Goal: Task Accomplishment & Management: Use online tool/utility

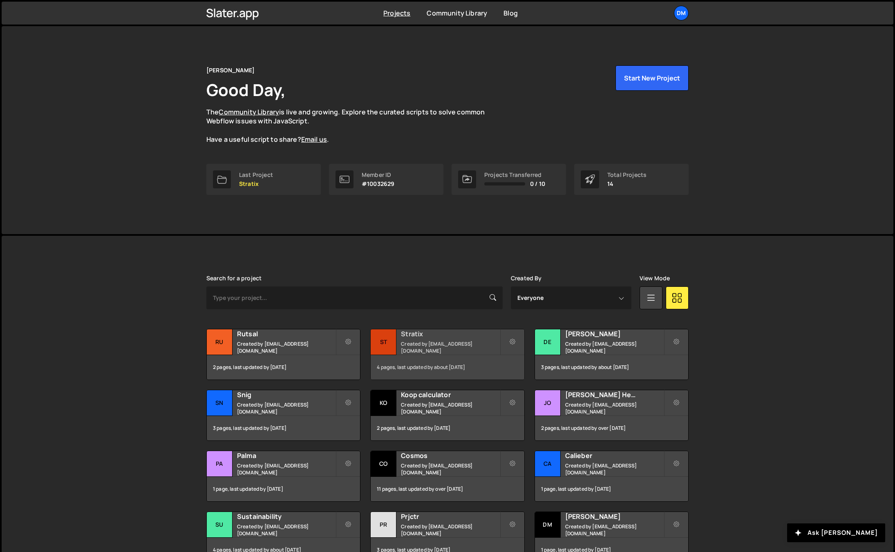
click at [436, 345] on small "Created by dmytrokaraulov@gmail.com" at bounding box center [450, 347] width 98 height 14
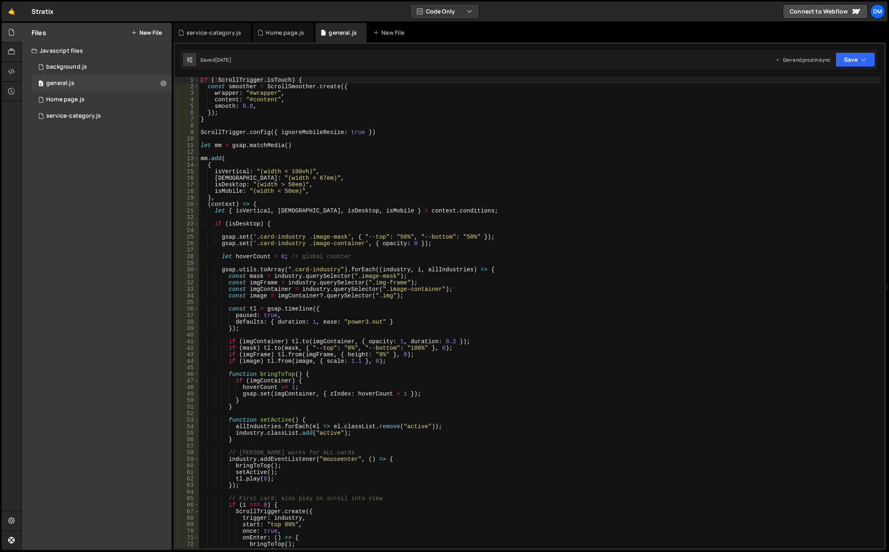
type textarea "const mask = industry.querySelector(".image-mask");"
click at [461, 276] on div "if ( ! ScrollTrigger . isTouch ) { const smoother = ScrollSmoother . create ({ …" at bounding box center [540, 319] width 682 height 485
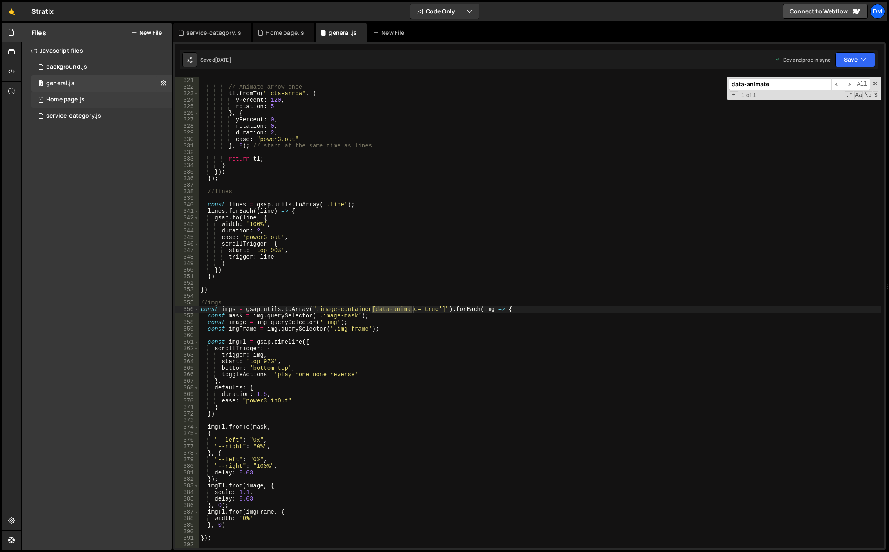
scroll to position [2092, 0]
type input "data-animate"
click at [391, 296] on div "}) ; // Animate arrow once tl . fromTo ( ".cta-arrow" , { yPercent : 120 , rota…" at bounding box center [540, 313] width 682 height 485
drag, startPoint x: 357, startPoint y: 322, endPoint x: 208, endPoint y: 323, distance: 149.6
click at [208, 323] on div "}) ; // Animate arrow once tl . fromTo ( ".cta-arrow" , { yPercent : 120 , rota…" at bounding box center [540, 313] width 682 height 485
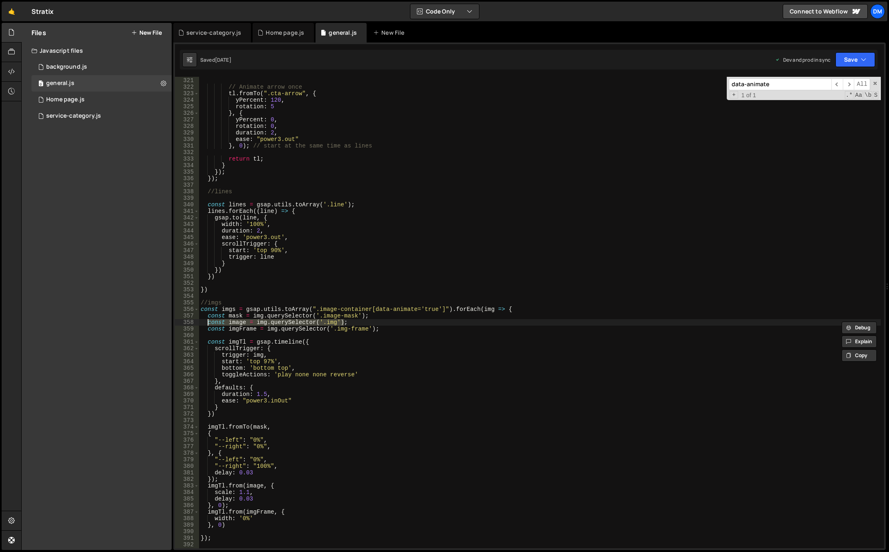
click at [381, 328] on div "}) ; // Animate arrow once tl . fromTo ( ".cta-arrow" , { yPercent : 120 , rota…" at bounding box center [540, 313] width 682 height 485
type textarea "const imgFrame = img.querySelector('.img-frame');"
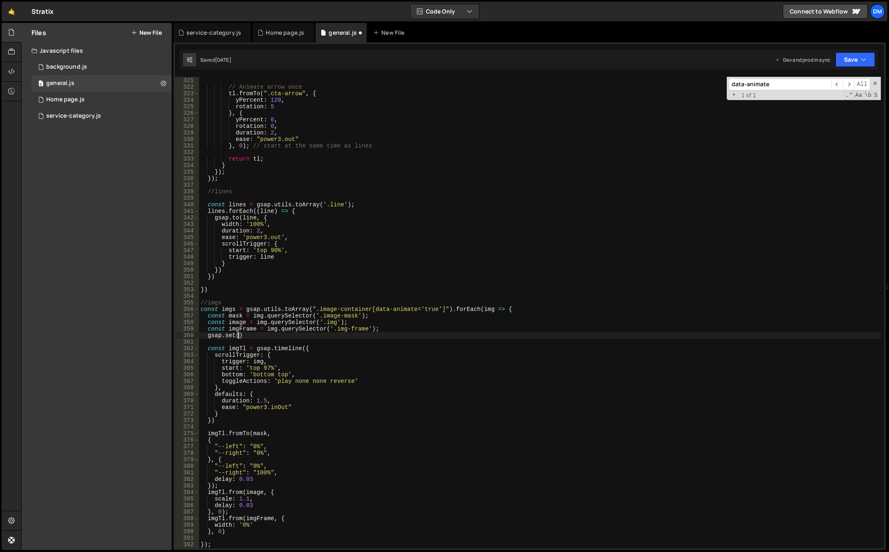
scroll to position [0, 2]
paste textarea "const image = img.querySelector('.img');)"
click at [432, 314] on div "}) ; // Animate arrow once tl . fromTo ( ".cta-arrow" , { yPercent : 120 , rota…" at bounding box center [540, 313] width 682 height 485
click at [358, 335] on div "}) ; // Animate arrow once tl . fromTo ( ".cta-arrow" , { yPercent : 120 , rota…" at bounding box center [540, 313] width 682 height 485
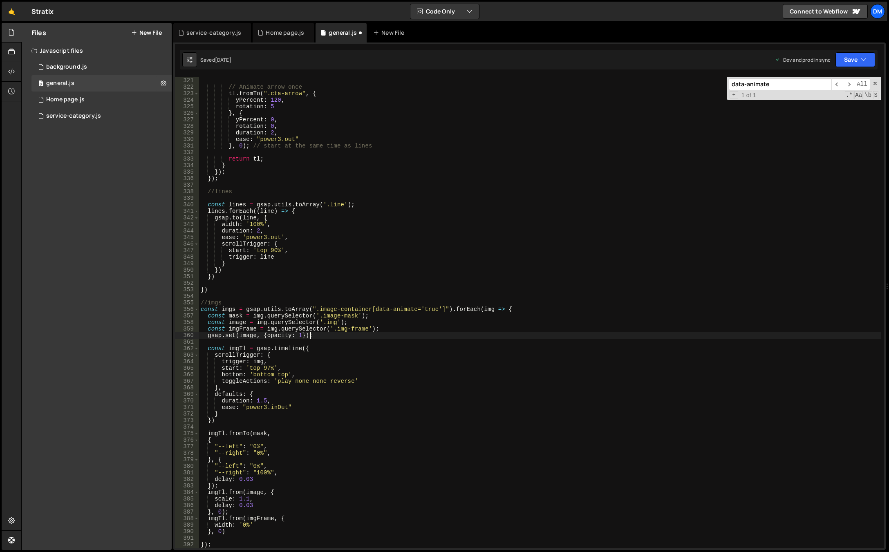
scroll to position [0, 7]
click at [385, 330] on div "}) ; // Animate arrow once tl . fromTo ( ".cta-arrow" , { yPercent : 120 , rota…" at bounding box center [540, 313] width 682 height 485
type textarea "const imgFrame = img.querySelector('.img-frame');"
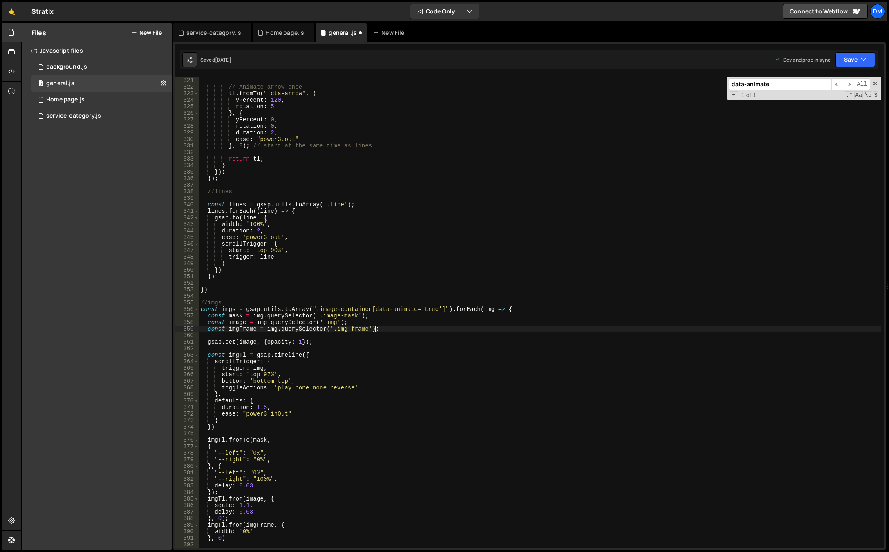
click at [415, 330] on div "}) ; // Animate arrow once tl . fromTo ( ".cta-arrow" , { yPercent : 120 , rota…" at bounding box center [540, 313] width 682 height 485
click at [481, 313] on div "}) ; // Animate arrow once tl . fromTo ( ".cta-arrow" , { yPercent : 120 , rota…" at bounding box center [540, 313] width 682 height 485
click at [482, 309] on div "}) ; // Animate arrow once tl . fromTo ( ".cta-arrow" , { yPercent : 120 , rota…" at bounding box center [540, 313] width 682 height 485
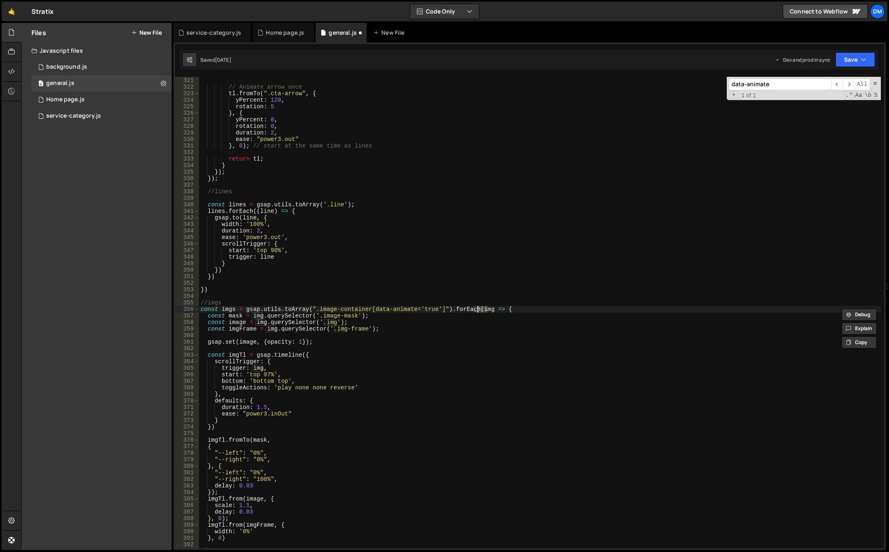
click at [246, 344] on div "}) ; // Animate arrow once tl . fromTo ( ".cta-arrow" , { yPercent : 120 , rota…" at bounding box center [540, 313] width 682 height 485
paste textarea "g"
type textarea "gsap.set(img, {opacity: 1});"
drag, startPoint x: 326, startPoint y: 334, endPoint x: 336, endPoint y: 338, distance: 11.2
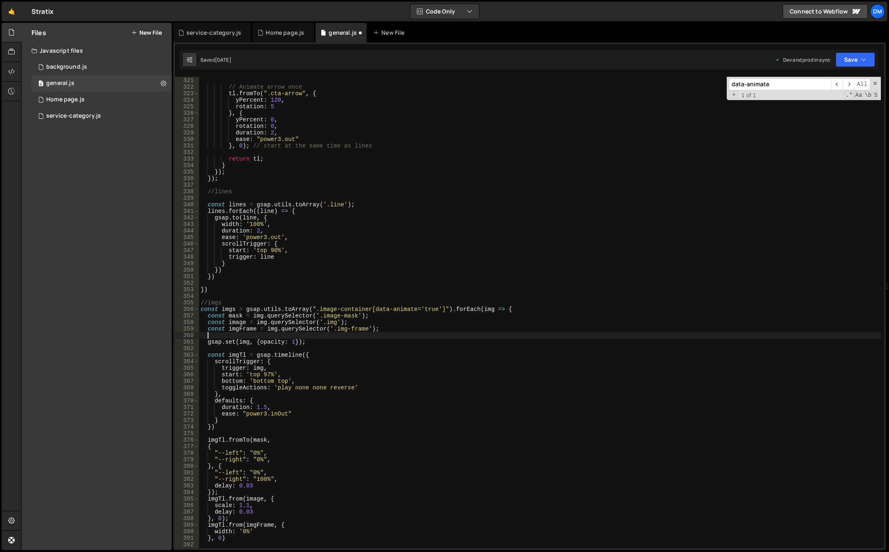
click at [326, 334] on div "}) ; // Animate arrow once tl . fromTo ( ".cta-arrow" , { yPercent : 120 , rota…" at bounding box center [540, 313] width 682 height 485
click at [841, 60] on button "Save" at bounding box center [855, 59] width 40 height 15
click at [821, 105] on div "Save to Production S" at bounding box center [827, 106] width 85 height 8
drag, startPoint x: 877, startPoint y: 82, endPoint x: 874, endPoint y: 77, distance: 5.7
click at [877, 82] on span at bounding box center [875, 84] width 6 height 6
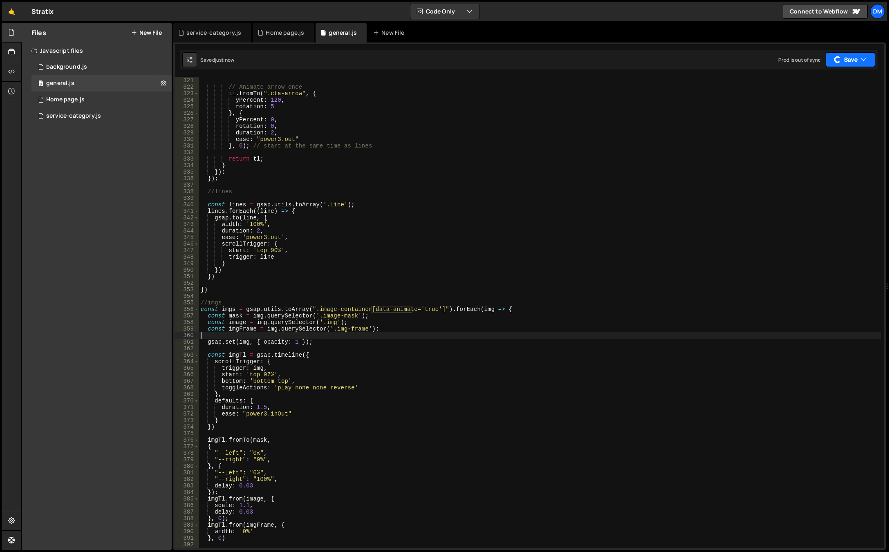
click at [854, 56] on button "Save" at bounding box center [850, 59] width 49 height 15
click at [831, 80] on div "Save to Staging S" at bounding box center [827, 80] width 85 height 8
